Goal: Task Accomplishment & Management: Use online tool/utility

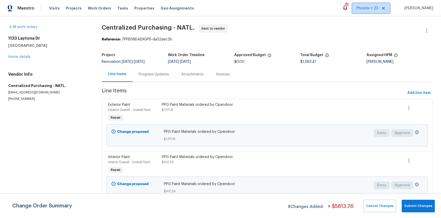
drag, startPoint x: 370, startPoint y: 10, endPoint x: 370, endPoint y: 14, distance: 4.4
click at [370, 10] on span "Phoenix + 23" at bounding box center [367, 8] width 22 height 5
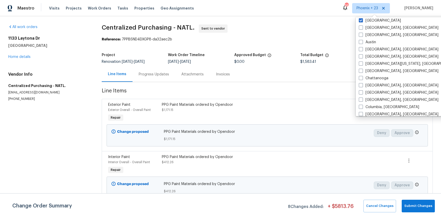
scroll to position [171, 0]
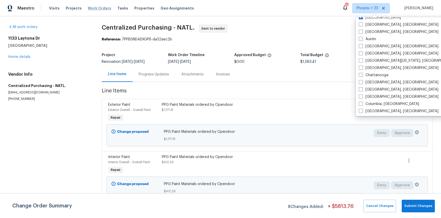
drag, startPoint x: 85, startPoint y: 10, endPoint x: 99, endPoint y: 7, distance: 13.6
click at [88, 10] on span "Work Orders" at bounding box center [99, 8] width 23 height 5
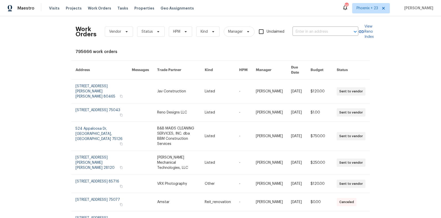
click at [322, 27] on div "Work Orders Vendor Status HPM Kind Manager Unclaimed ​" at bounding box center [217, 31] width 283 height 23
click at [324, 30] on input "text" at bounding box center [318, 32] width 51 height 8
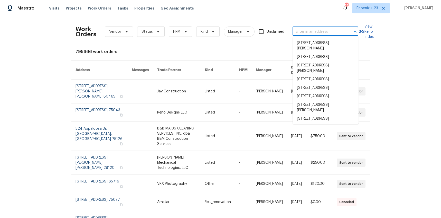
paste input "[STREET_ADDRESS]"
type input "[STREET_ADDRESS]"
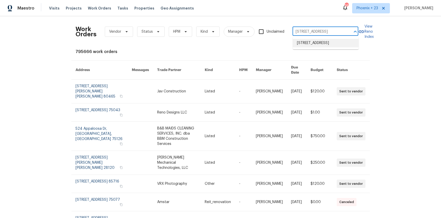
click at [323, 41] on li "[STREET_ADDRESS]" at bounding box center [326, 43] width 66 height 8
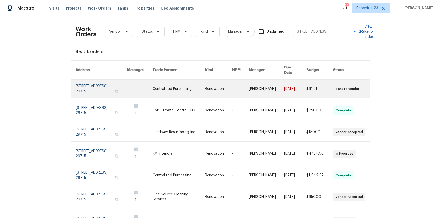
click at [177, 88] on link at bounding box center [179, 88] width 52 height 18
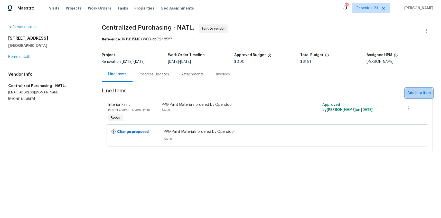
click at [408, 96] on span "Add line item" at bounding box center [418, 93] width 23 height 6
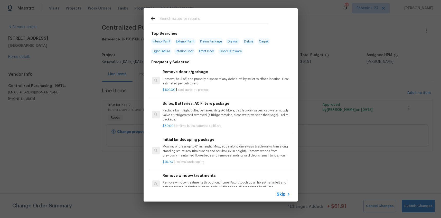
click at [172, 20] on input "text" at bounding box center [213, 19] width 109 height 8
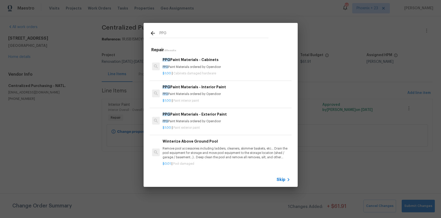
type input "PPG"
click at [237, 93] on p "PPG Paint Materials ordered by Opendoor" at bounding box center [226, 94] width 127 height 4
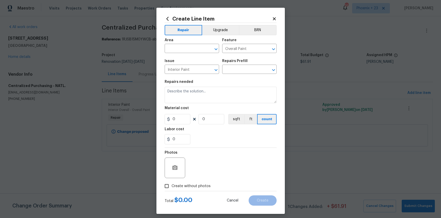
type input "PPG Paint Materials - Interior Paint $1.00"
type textarea "PPG Paint Materials ordered by Opendoor"
type input "1"
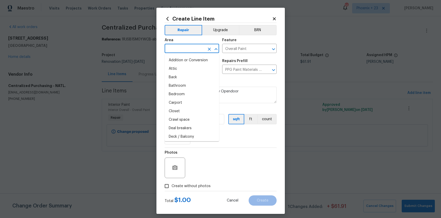
click at [192, 49] on input "text" at bounding box center [185, 49] width 40 height 8
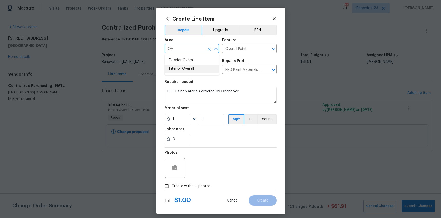
click at [201, 66] on li "Interior Overall" at bounding box center [192, 68] width 54 height 8
type input "Interior Overall"
click at [205, 148] on div "Photos" at bounding box center [221, 163] width 112 height 33
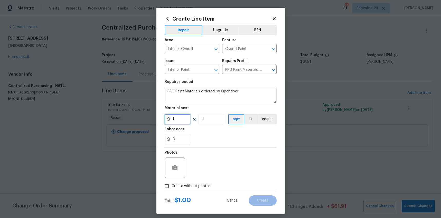
drag, startPoint x: 182, startPoint y: 117, endPoint x: 166, endPoint y: 118, distance: 16.4
click at [166, 118] on div "1" at bounding box center [178, 119] width 26 height 10
type input "61.91"
drag, startPoint x: 196, startPoint y: 178, endPoint x: 202, endPoint y: 180, distance: 6.3
click at [196, 179] on div "Photos" at bounding box center [221, 163] width 112 height 33
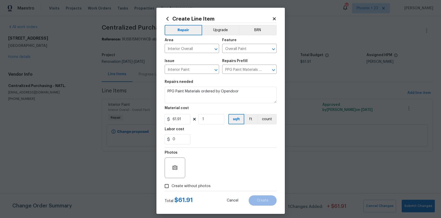
click at [202, 186] on span "Create without photos" at bounding box center [191, 185] width 39 height 5
click at [172, 186] on input "Create without photos" at bounding box center [167, 186] width 10 height 10
checkbox input "true"
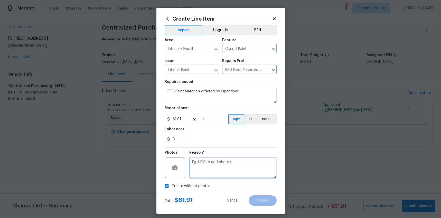
click at [205, 176] on textarea at bounding box center [232, 167] width 87 height 21
type textarea "NA"
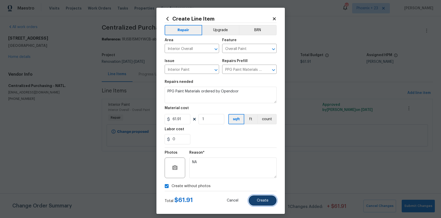
click at [256, 197] on button "Create" at bounding box center [263, 200] width 28 height 10
